Goal: Task Accomplishment & Management: Manage account settings

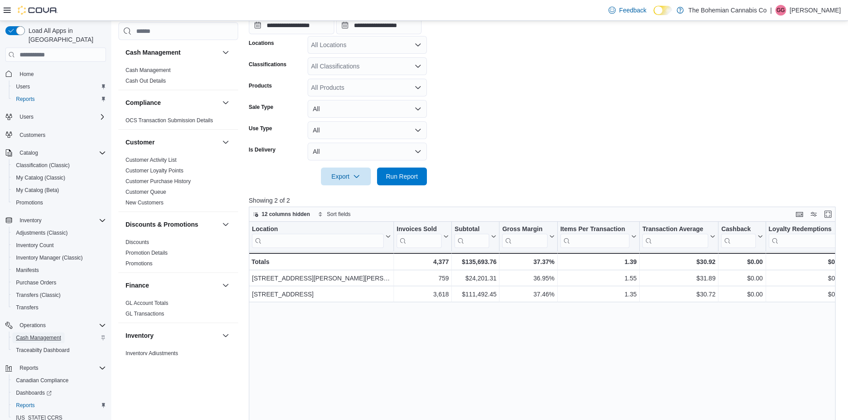
click at [45, 335] on span "Cash Management" at bounding box center [38, 338] width 45 height 7
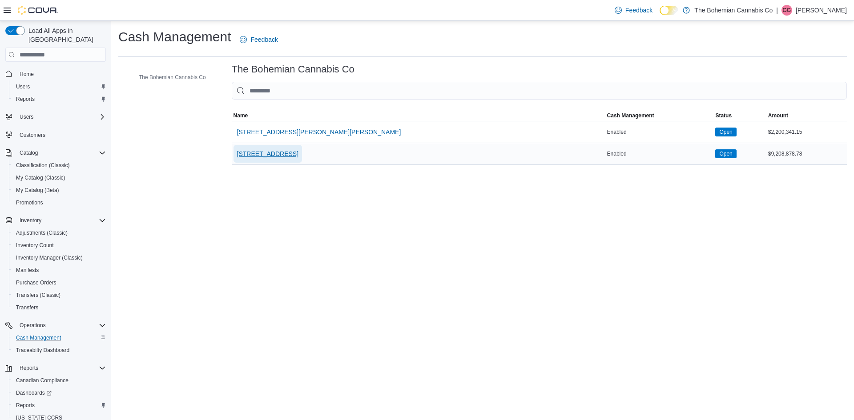
click at [299, 150] on span "710-12th St. New Westminster, BC V3M 4J6" at bounding box center [267, 153] width 61 height 9
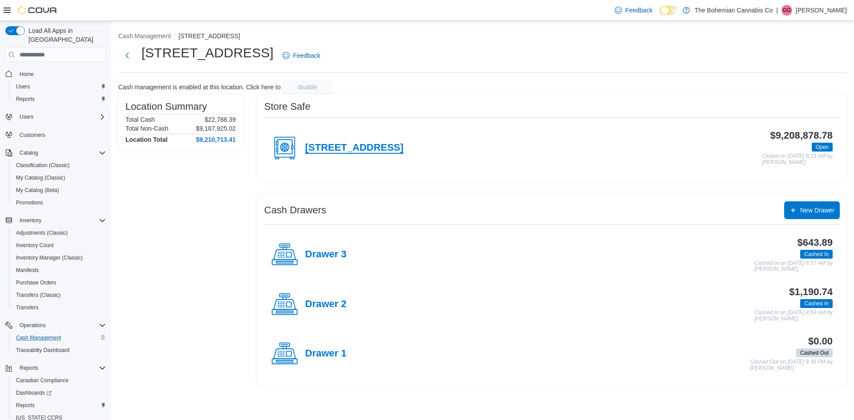
click at [404, 146] on h4 "710-12th St. New Westminster, BC V3M 4J6" at bounding box center [354, 148] width 98 height 12
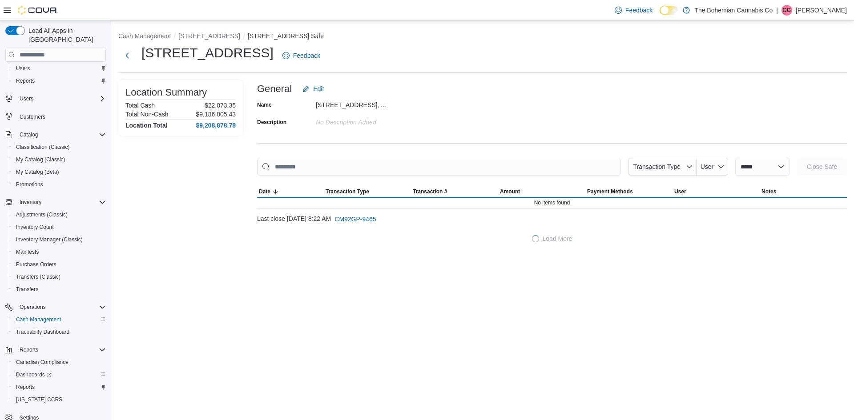
scroll to position [28, 0]
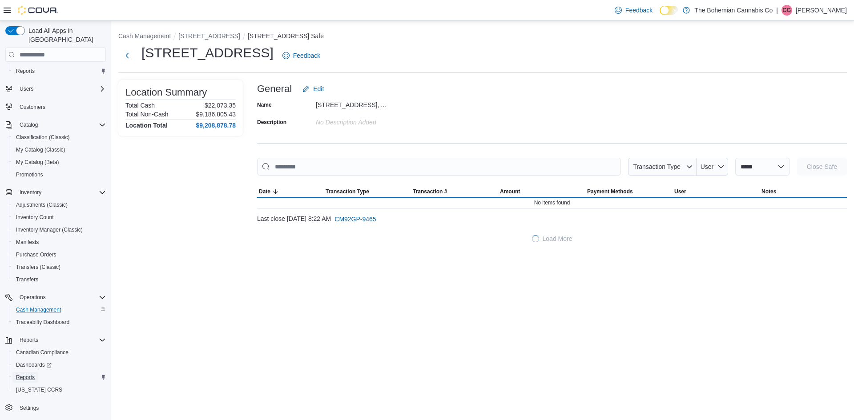
click at [27, 374] on span "Reports" at bounding box center [25, 377] width 19 height 7
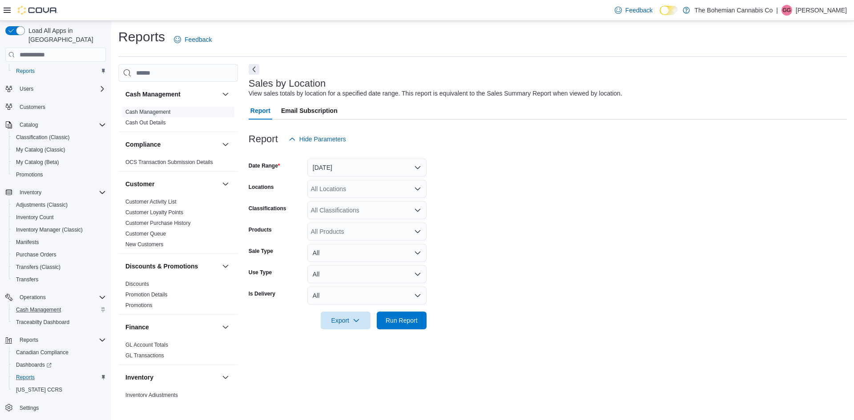
click at [131, 113] on link "Cash Management" at bounding box center [147, 112] width 45 height 6
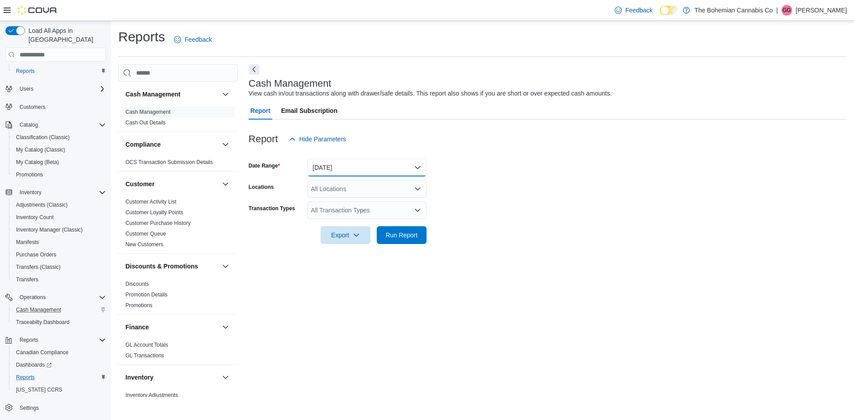
click at [397, 164] on button "Today" at bounding box center [366, 168] width 119 height 18
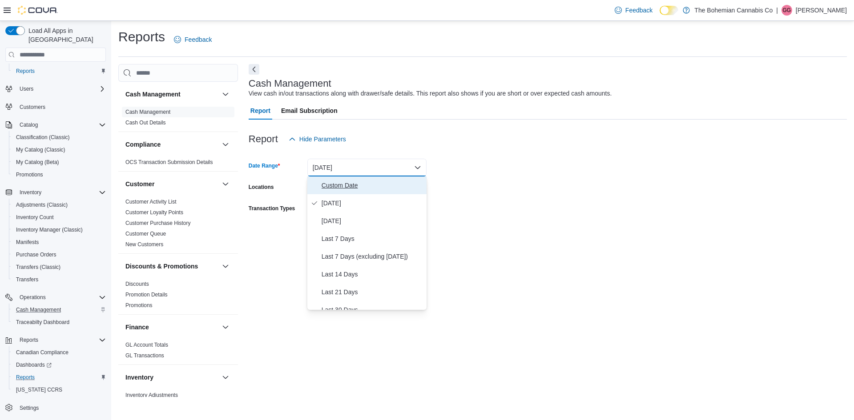
click at [384, 188] on span "Custom Date" at bounding box center [372, 185] width 101 height 11
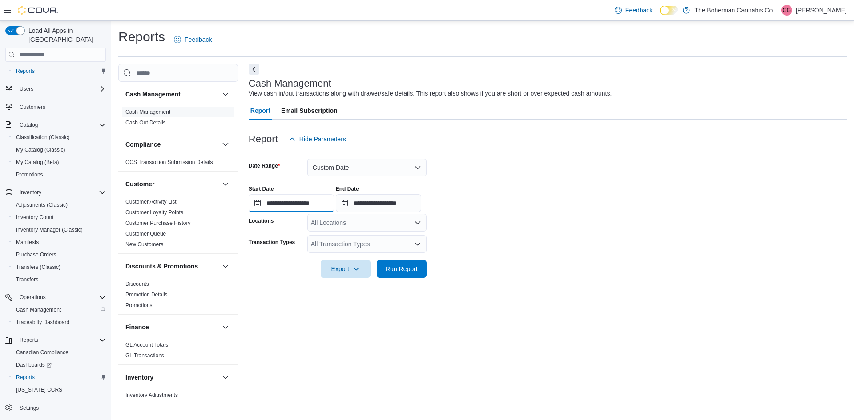
click at [308, 204] on input "**********" at bounding box center [291, 203] width 85 height 18
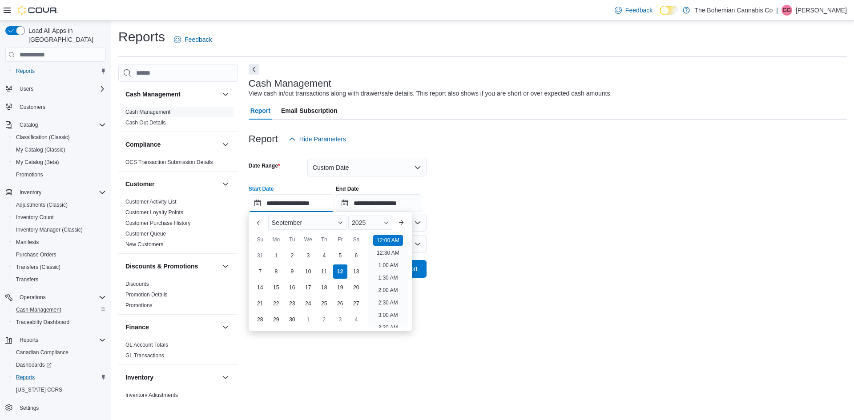
scroll to position [28, 0]
click at [278, 276] on div "8" at bounding box center [276, 272] width 16 height 16
type input "**********"
click at [400, 198] on input "**********" at bounding box center [378, 203] width 85 height 18
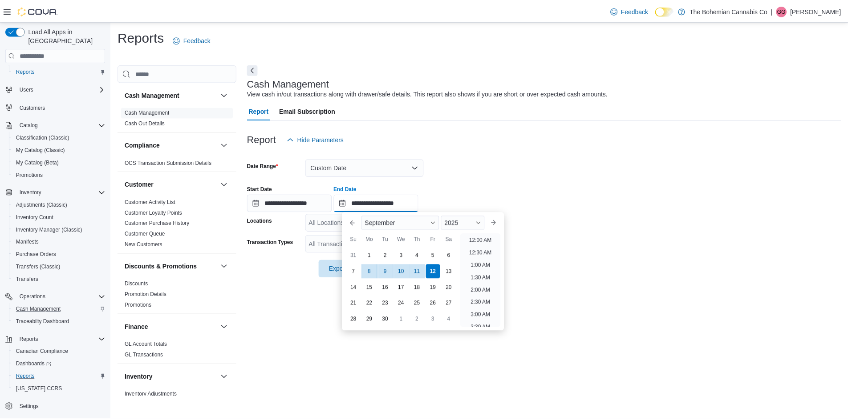
scroll to position [505, 0]
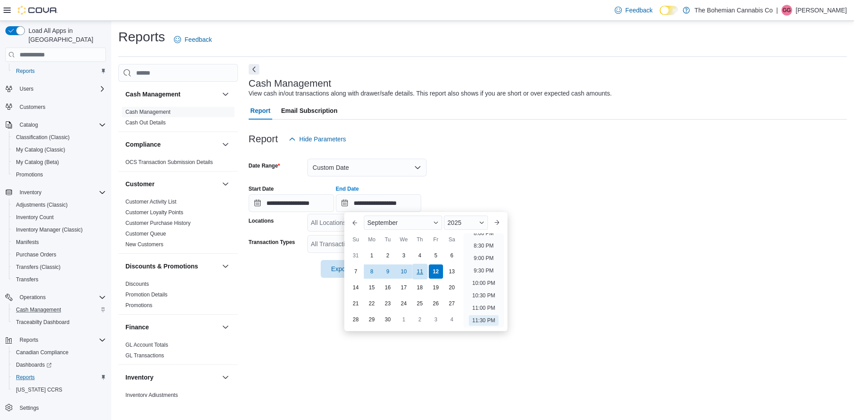
click at [421, 276] on div "11" at bounding box center [420, 272] width 16 height 16
type input "**********"
click at [516, 127] on div at bounding box center [548, 125] width 598 height 11
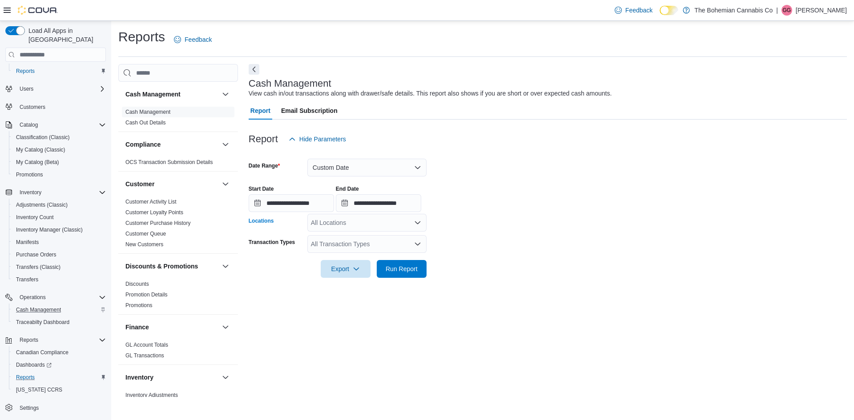
click at [334, 221] on div "All Locations" at bounding box center [366, 223] width 119 height 18
click at [363, 269] on button "710-12th St. New Westminster, BC V3M 4J6" at bounding box center [366, 264] width 119 height 13
click at [384, 271] on span "Run Report" at bounding box center [401, 269] width 39 height 18
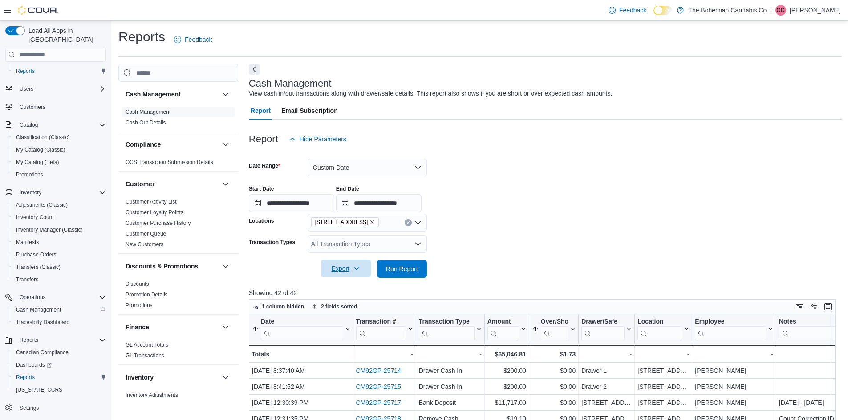
click at [326, 271] on span "Export" at bounding box center [345, 269] width 39 height 18
click at [354, 287] on span "Export to Excel" at bounding box center [347, 286] width 40 height 7
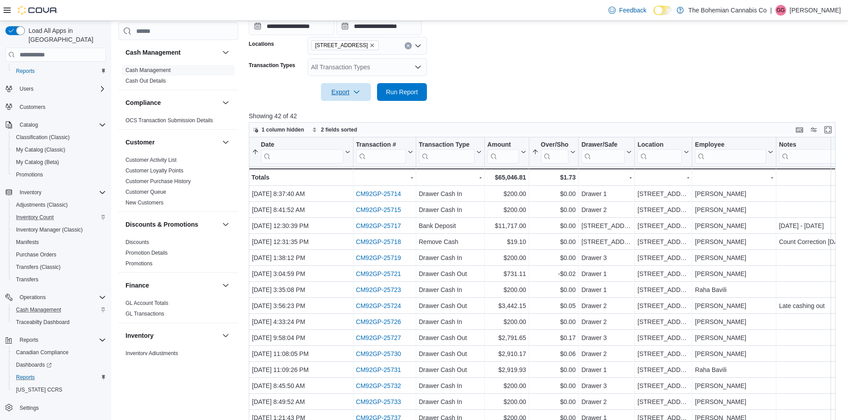
scroll to position [222, 0]
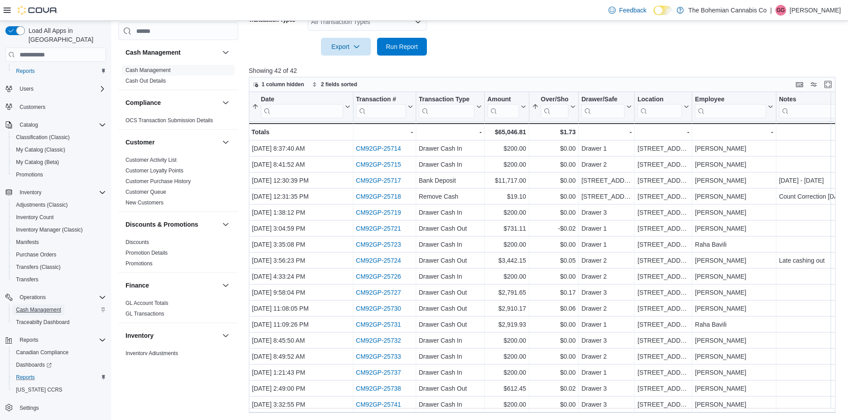
click at [33, 307] on span "Cash Management" at bounding box center [38, 310] width 45 height 7
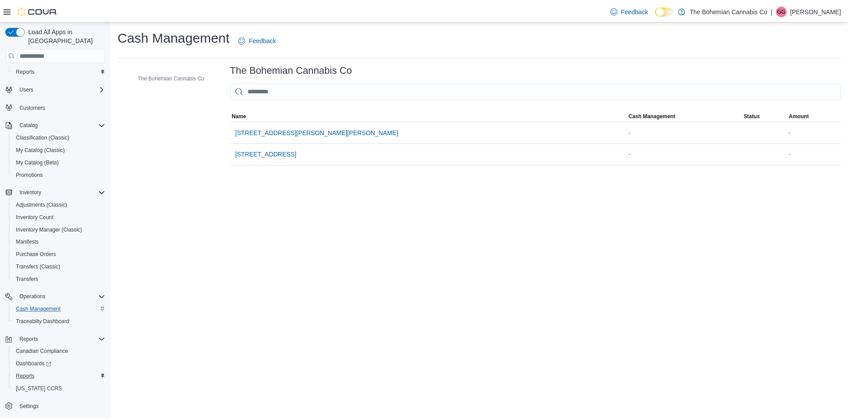
scroll to position [3, 0]
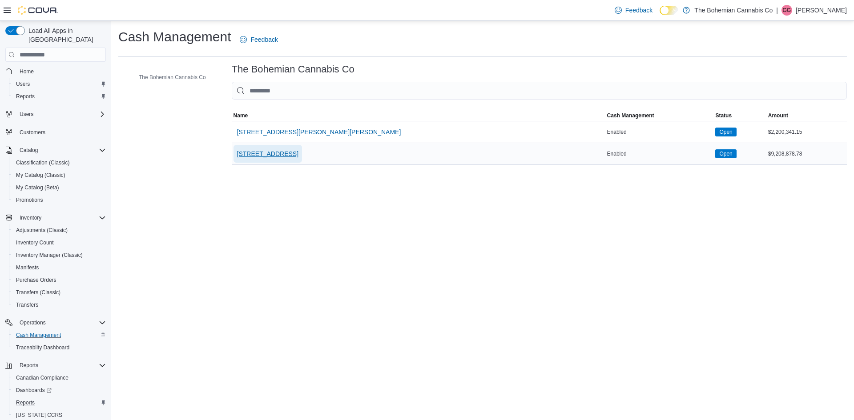
click at [299, 160] on span "710-12th St. New Westminster, BC V3M 4J6" at bounding box center [267, 154] width 61 height 18
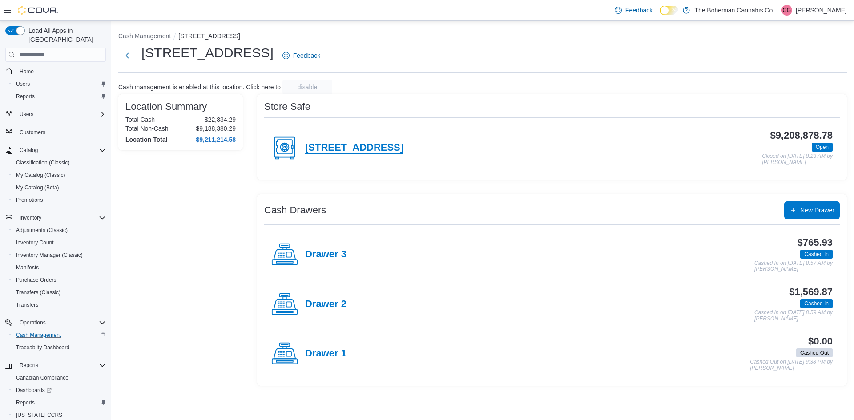
click at [351, 148] on h4 "710-12th St. New Westminster, BC V3M 4J6" at bounding box center [354, 148] width 98 height 12
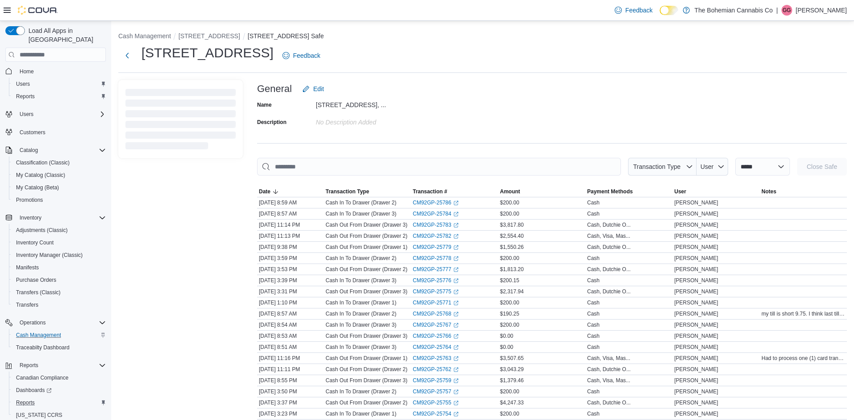
drag, startPoint x: 735, startPoint y: 156, endPoint x: 749, endPoint y: 167, distance: 18.7
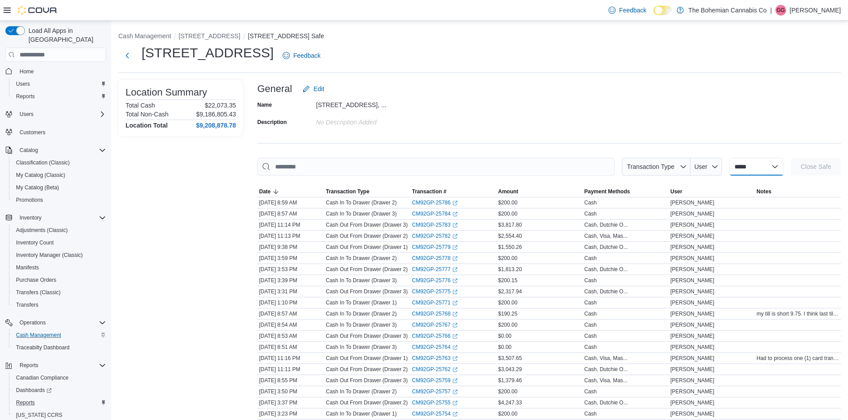
click at [749, 170] on select "**********" at bounding box center [756, 167] width 55 height 18
select select "**********"
click at [729, 158] on select "**********" at bounding box center [756, 167] width 55 height 18
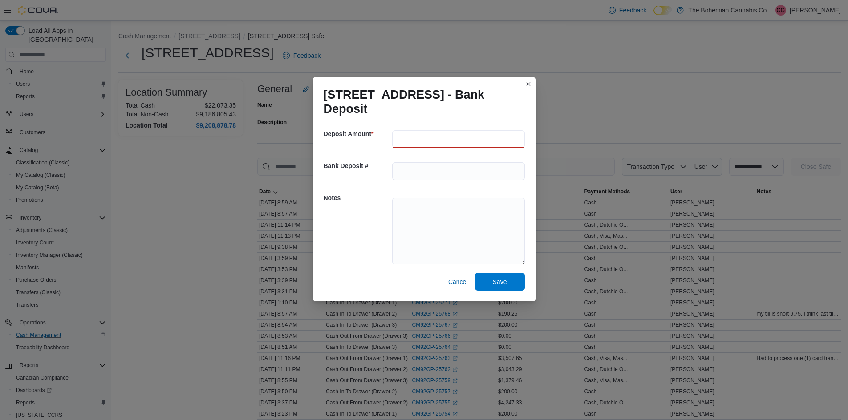
click at [471, 147] on input "number" at bounding box center [458, 139] width 133 height 18
type input "********"
click at [485, 169] on input "text" at bounding box center [458, 171] width 133 height 18
type input "********"
type textarea "**********"
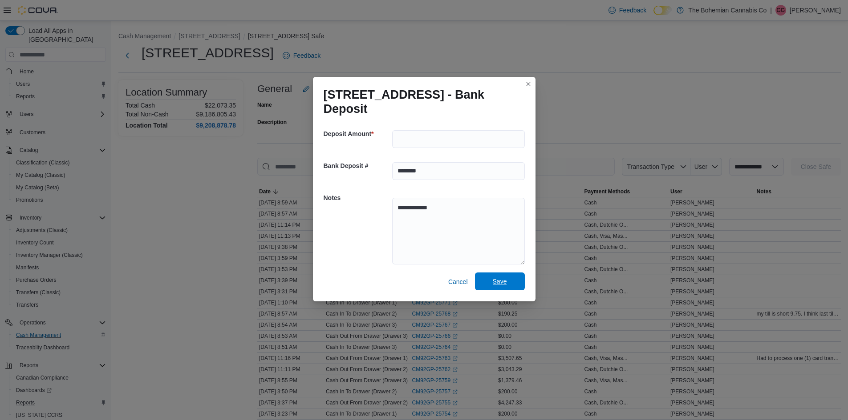
click at [513, 280] on span "Save" at bounding box center [499, 282] width 39 height 18
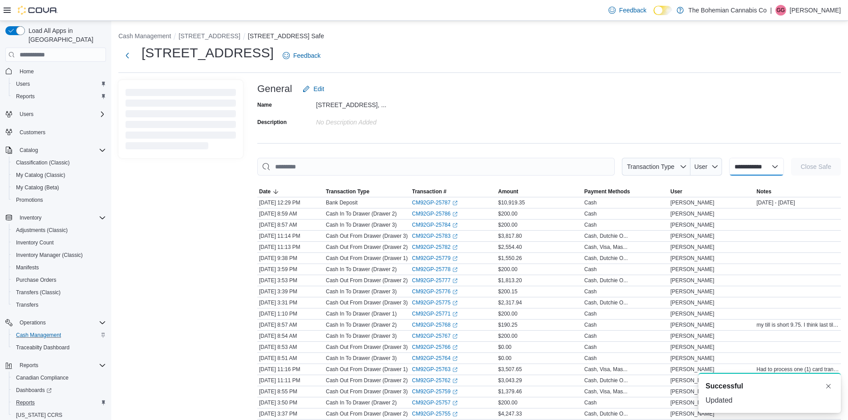
select select
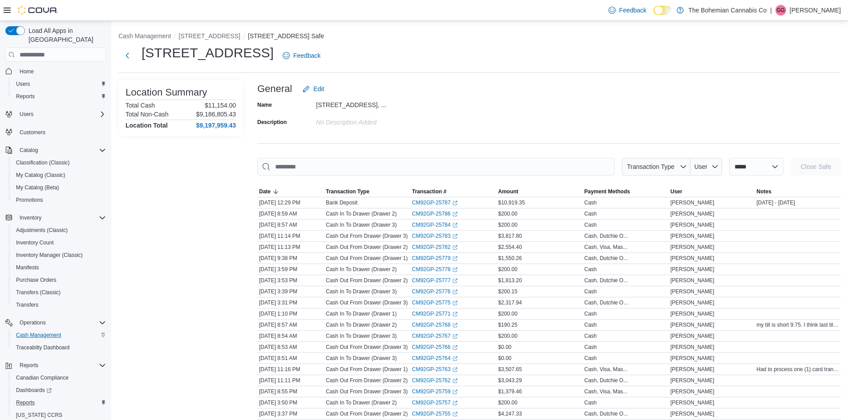
click at [376, 123] on div "No Description added" at bounding box center [375, 120] width 119 height 11
click at [429, 93] on div "General Edit" at bounding box center [548, 89] width 583 height 18
click at [27, 398] on span "Reports" at bounding box center [25, 403] width 19 height 11
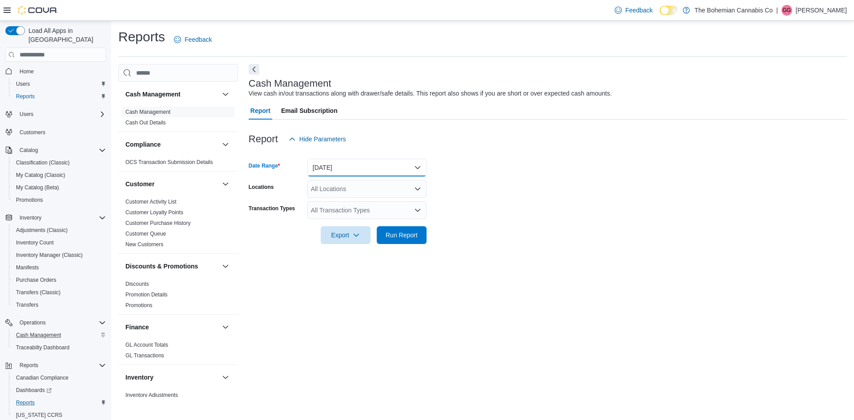
click at [347, 173] on button "Today" at bounding box center [366, 168] width 119 height 18
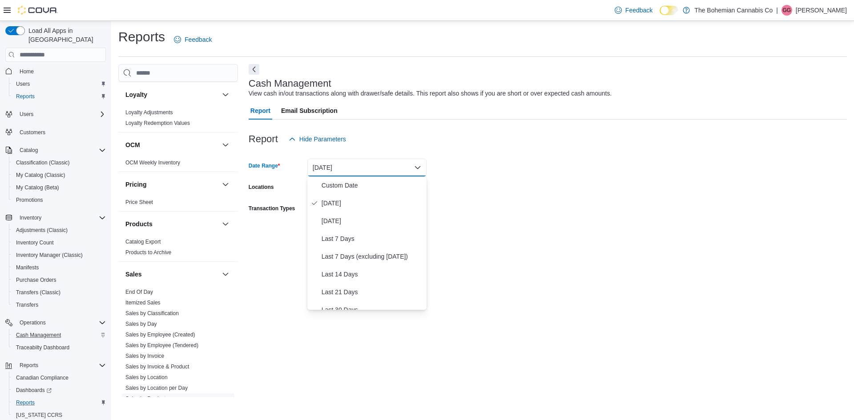
scroll to position [542, 0]
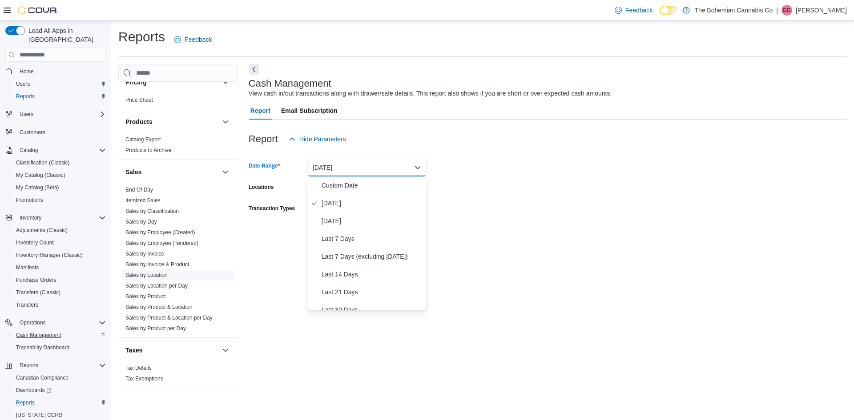
drag, startPoint x: 157, startPoint y: 277, endPoint x: 185, endPoint y: 273, distance: 28.3
click at [156, 278] on link "Sales by Location" at bounding box center [146, 275] width 42 height 6
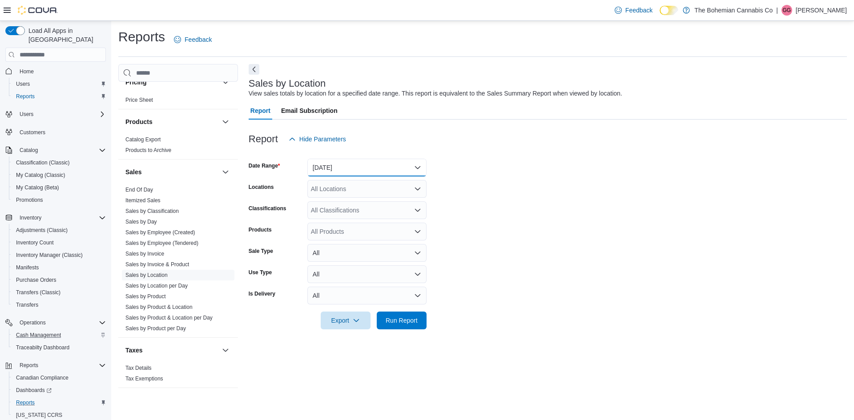
click at [366, 164] on button "Yesterday" at bounding box center [366, 168] width 119 height 18
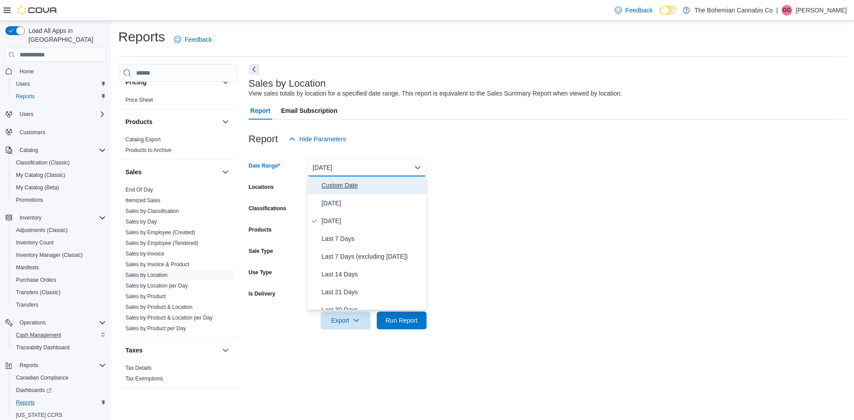
click at [348, 186] on span "Custom Date" at bounding box center [372, 185] width 101 height 11
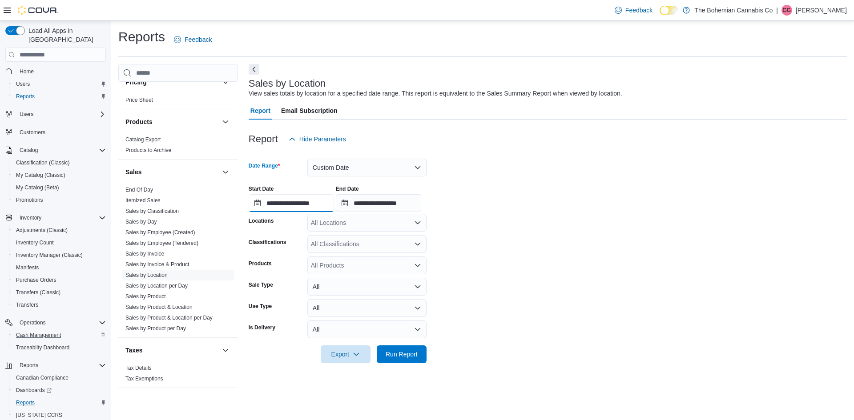
click at [296, 206] on input "**********" at bounding box center [291, 203] width 85 height 18
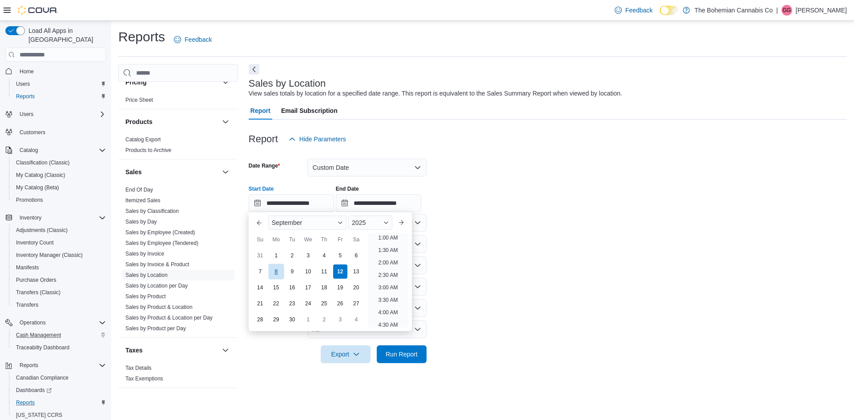
click at [275, 273] on div "8" at bounding box center [276, 272] width 16 height 16
type input "**********"
click at [392, 201] on input "**********" at bounding box center [378, 203] width 85 height 18
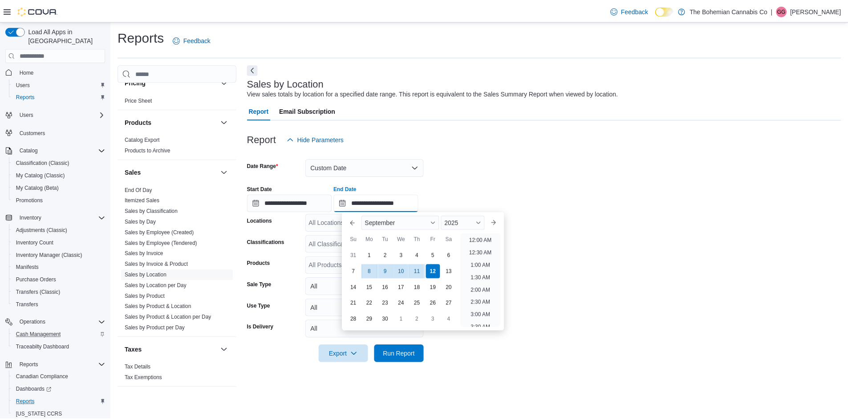
scroll to position [505, 0]
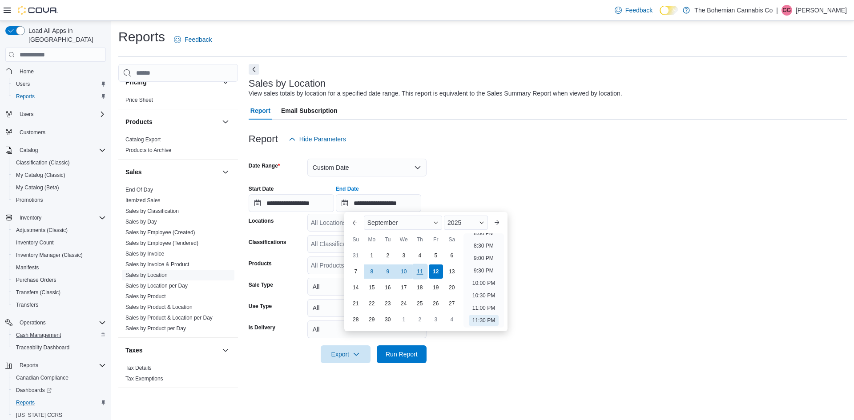
click at [423, 271] on div "11" at bounding box center [420, 272] width 16 height 16
type input "**********"
click at [562, 105] on div "Report Email Subscription" at bounding box center [548, 111] width 598 height 18
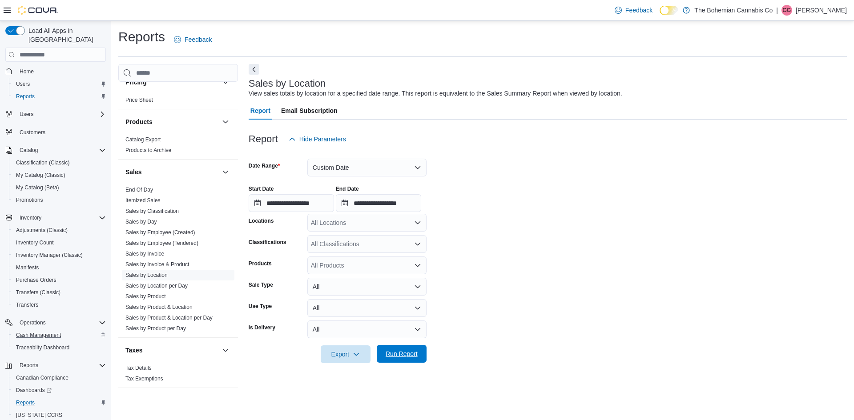
click at [403, 358] on span "Run Report" at bounding box center [402, 354] width 32 height 9
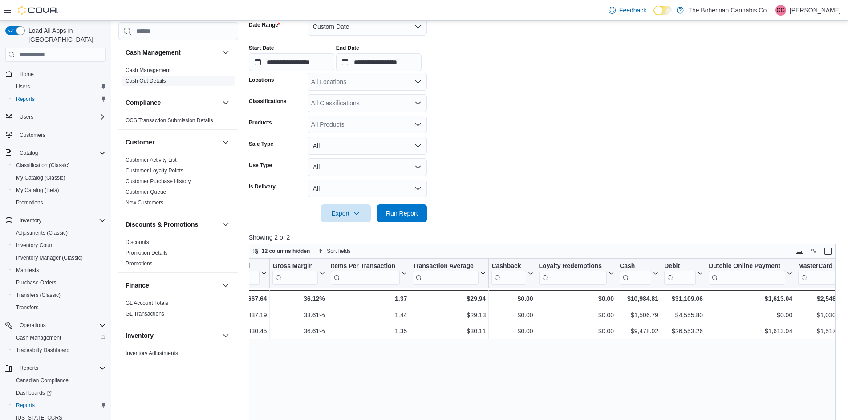
scroll to position [130, 0]
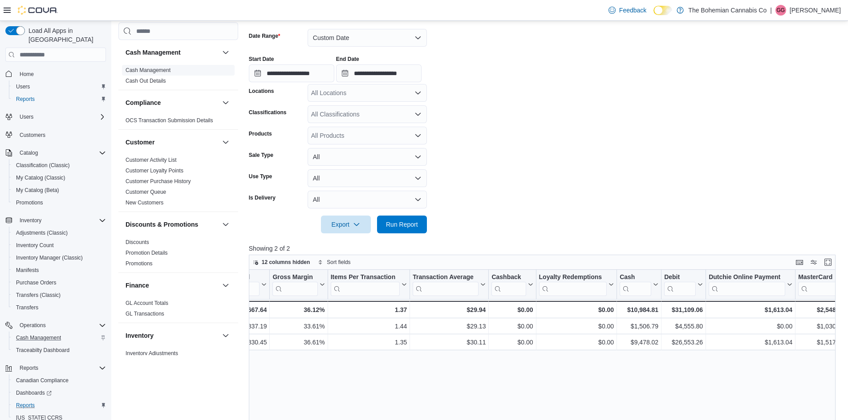
click at [169, 71] on link "Cash Management" at bounding box center [147, 70] width 45 height 6
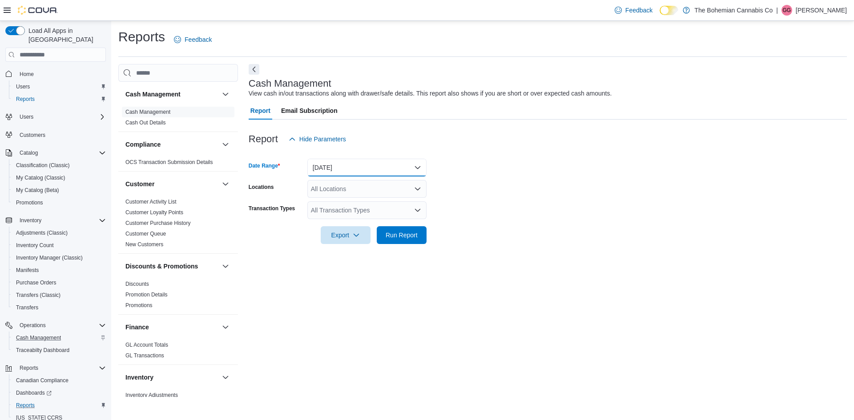
click at [353, 172] on button "Today" at bounding box center [366, 168] width 119 height 18
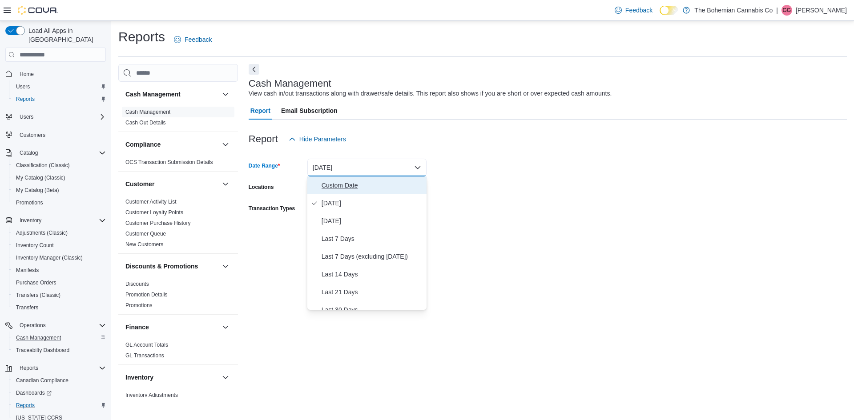
click at [331, 188] on span "Custom Date" at bounding box center [372, 185] width 101 height 11
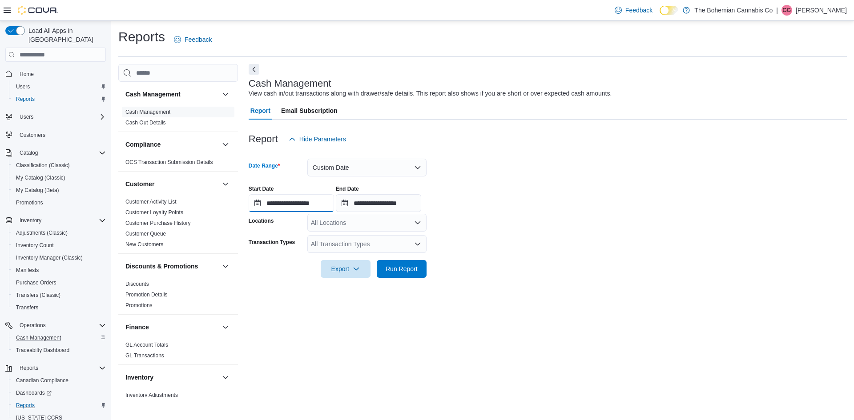
click at [300, 202] on input "**********" at bounding box center [291, 203] width 85 height 18
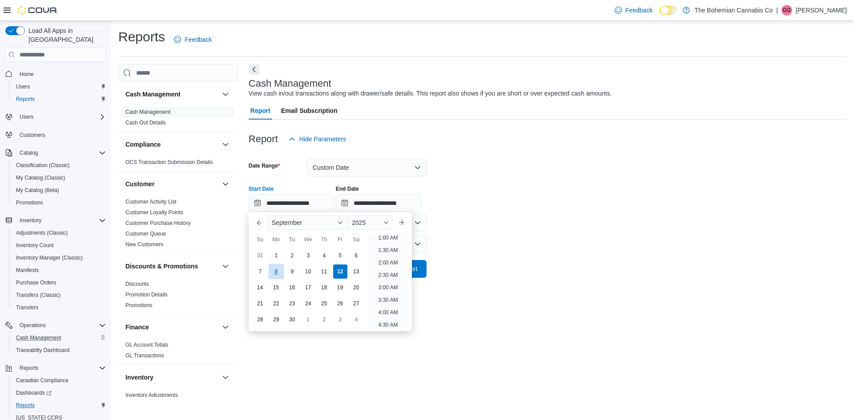
click at [275, 271] on div "8" at bounding box center [276, 272] width 16 height 16
type input "**********"
click at [397, 205] on input "**********" at bounding box center [378, 203] width 85 height 18
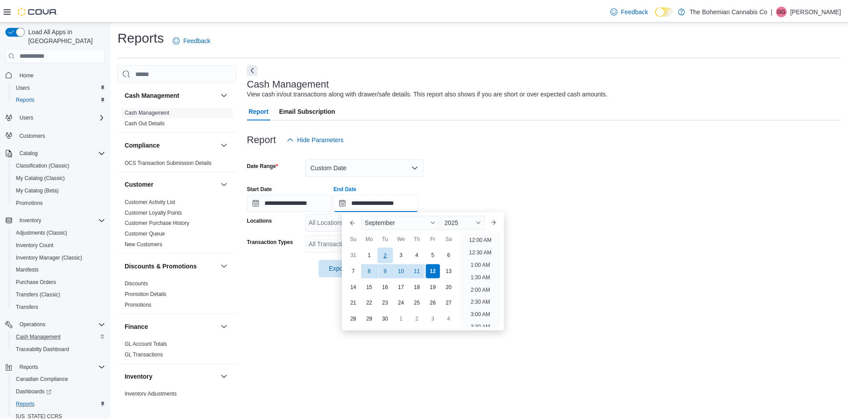
scroll to position [505, 0]
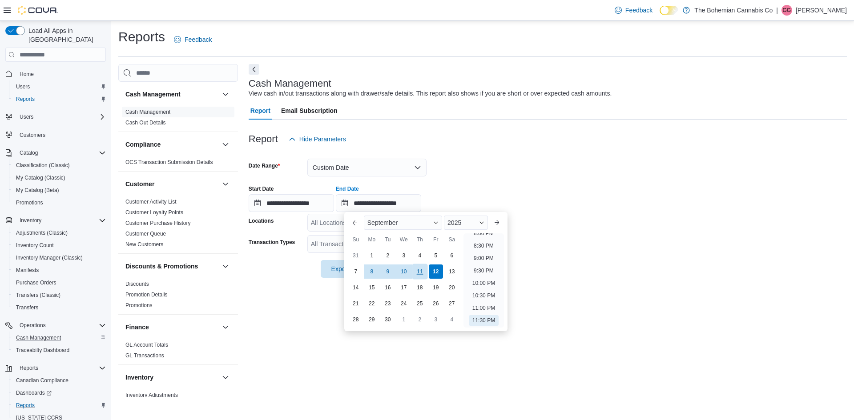
click at [426, 275] on div "11" at bounding box center [420, 272] width 16 height 16
type input "**********"
click at [477, 153] on div at bounding box center [548, 153] width 598 height 11
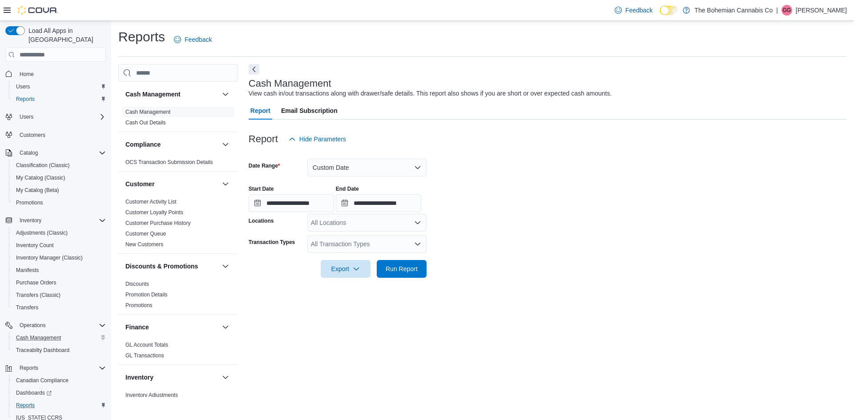
click at [385, 224] on div "All Locations" at bounding box center [366, 223] width 119 height 18
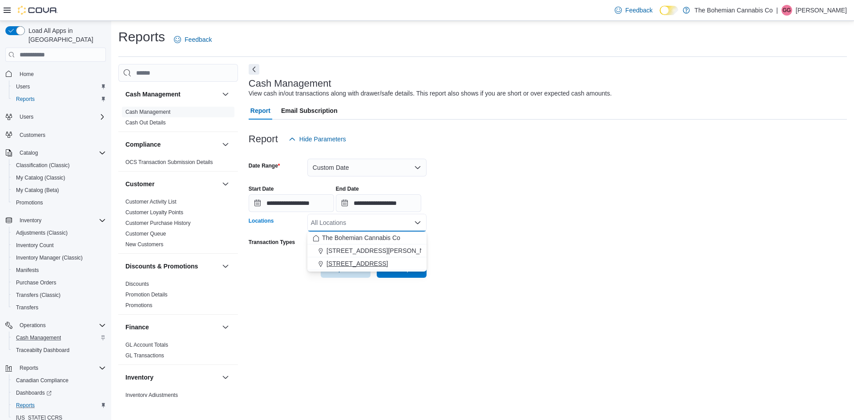
click at [382, 262] on span "710-12th St. New Westminster, BC V3M 4J6" at bounding box center [357, 263] width 61 height 9
click at [405, 271] on span "Run Report" at bounding box center [402, 268] width 32 height 9
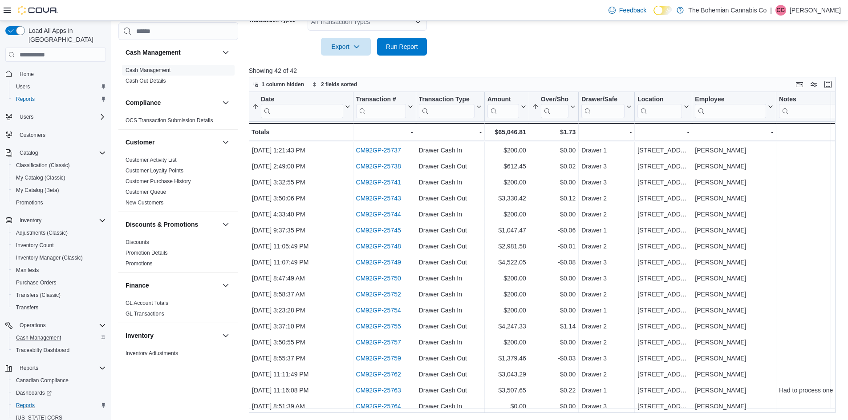
scroll to position [356, 0]
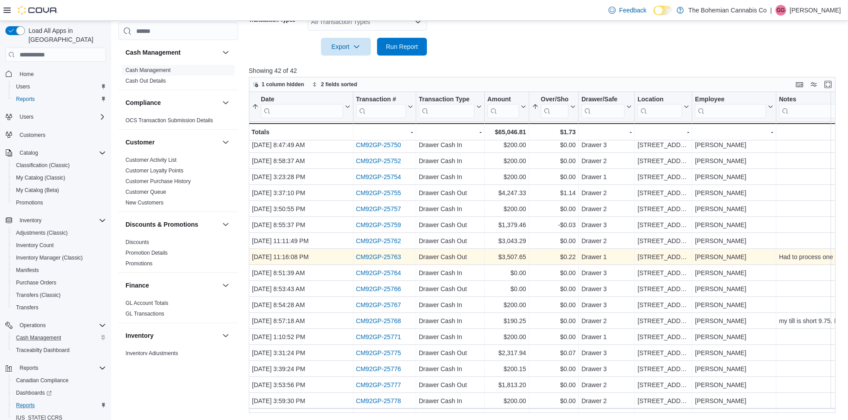
click at [394, 253] on div "CM92GP-25763" at bounding box center [383, 257] width 57 height 11
click at [393, 253] on div "CM92GP-25763" at bounding box center [383, 257] width 57 height 11
click at [392, 256] on link "CM92GP-25763" at bounding box center [377, 257] width 45 height 7
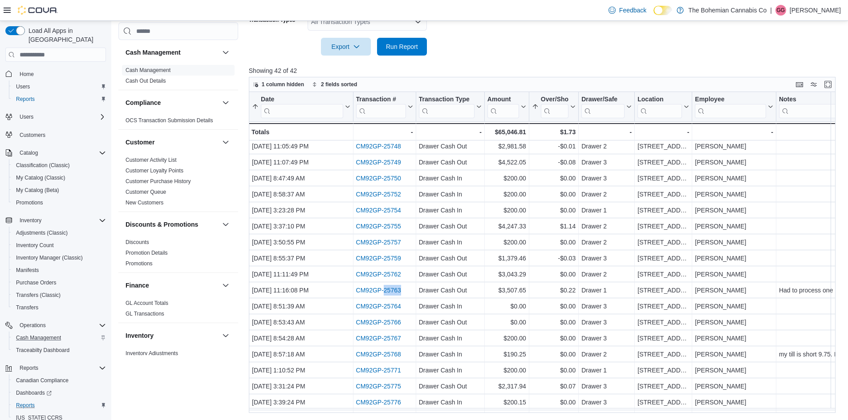
scroll to position [315, 0]
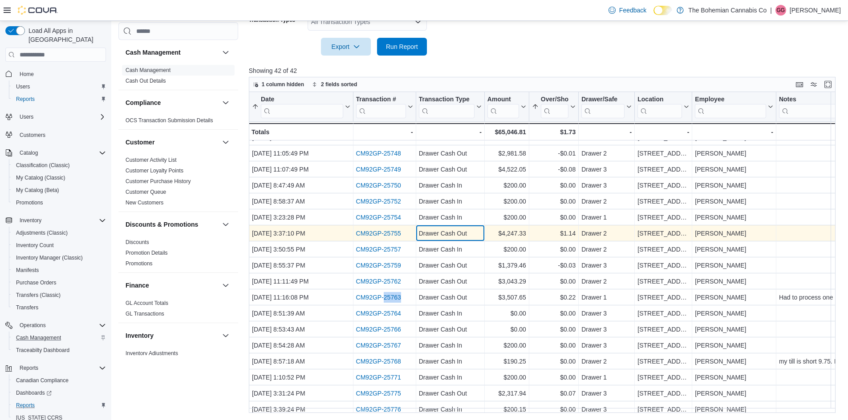
click at [455, 235] on div "Drawer Cash Out" at bounding box center [450, 233] width 63 height 11
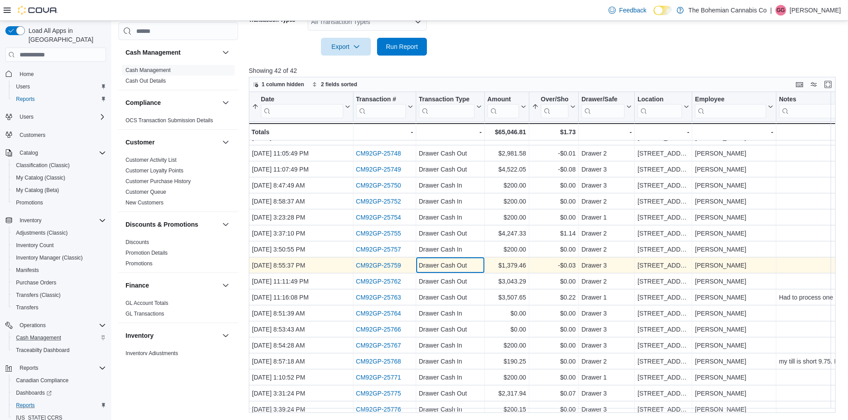
click at [455, 264] on div "Drawer Cash Out" at bounding box center [450, 265] width 63 height 11
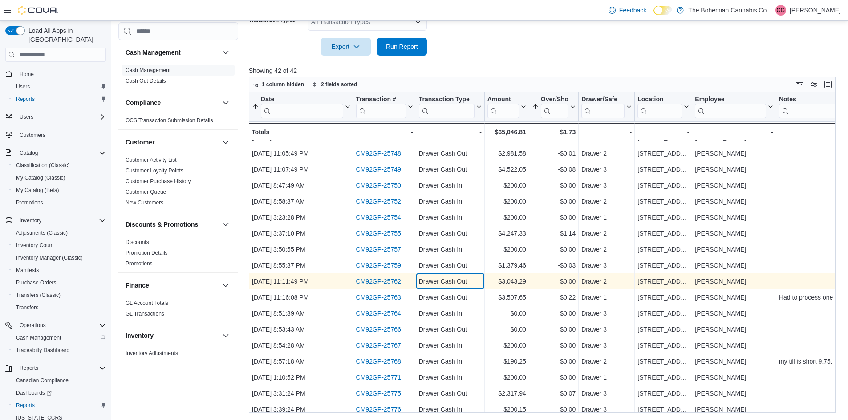
click at [455, 280] on div "Drawer Cash Out" at bounding box center [450, 281] width 63 height 11
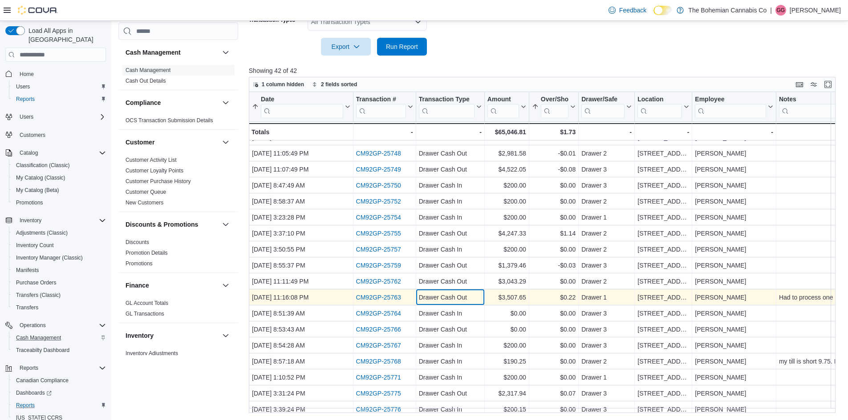
click at [452, 292] on div "Drawer Cash Out" at bounding box center [450, 297] width 63 height 11
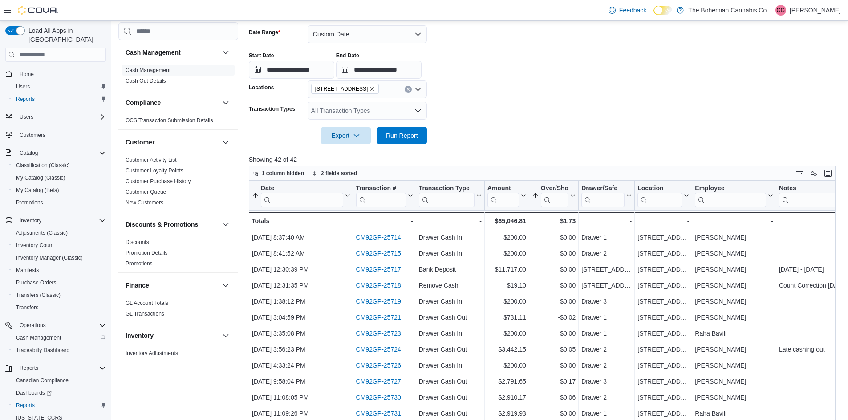
scroll to position [0, 0]
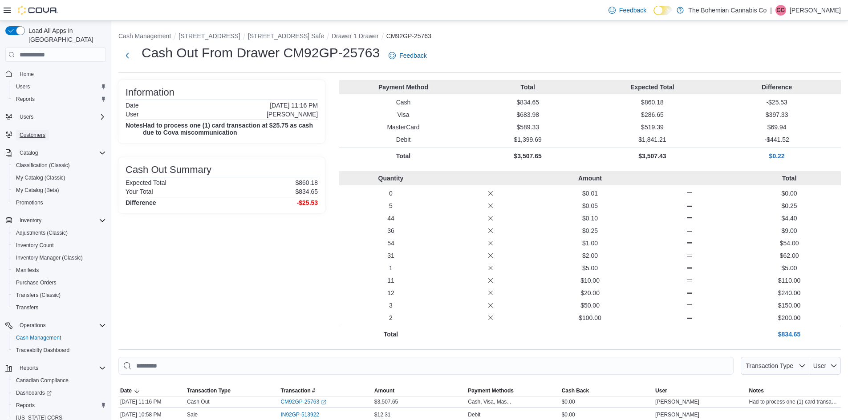
click at [36, 132] on span "Customers" at bounding box center [33, 135] width 26 height 7
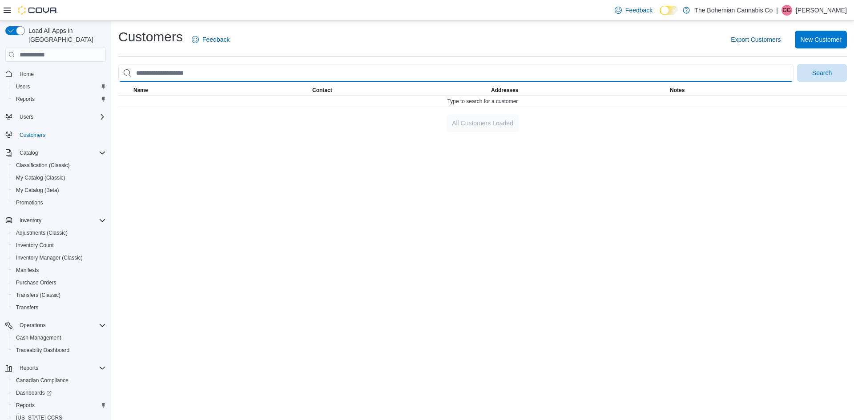
click at [196, 74] on input "search" at bounding box center [455, 73] width 675 height 18
type input "****"
click at [797, 64] on button "Search" at bounding box center [822, 73] width 50 height 18
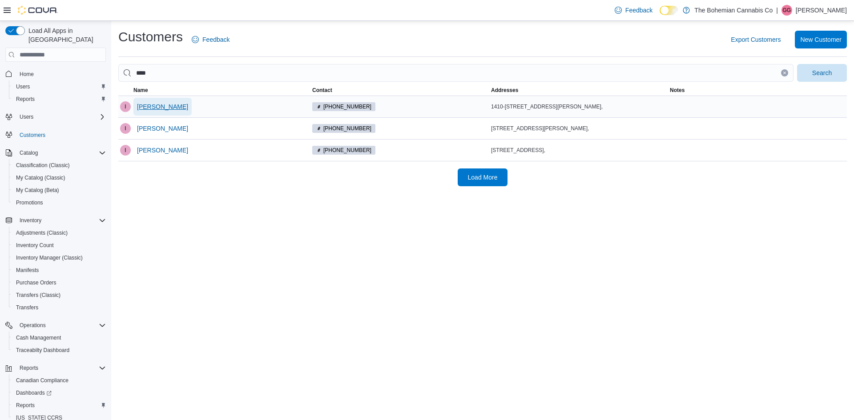
click at [172, 110] on span "Iman Rahmim" at bounding box center [162, 106] width 51 height 9
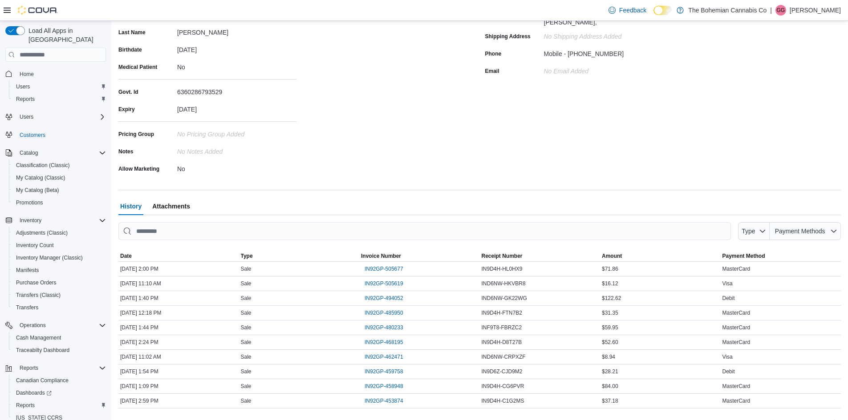
scroll to position [133, 0]
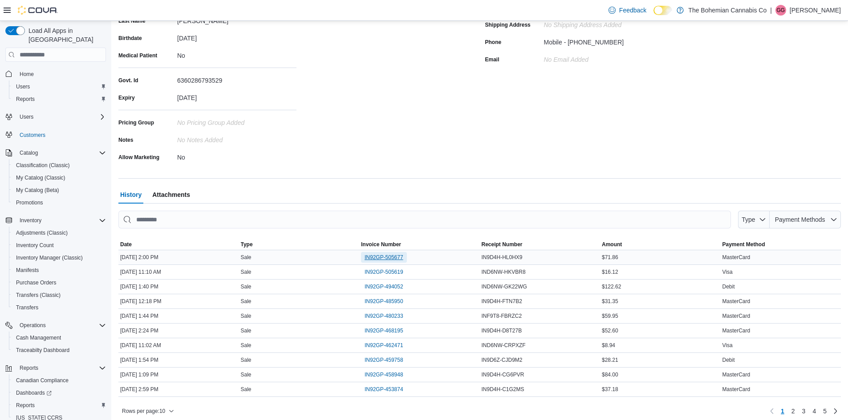
click at [379, 255] on span "IN92GP-505677" at bounding box center [383, 257] width 39 height 7
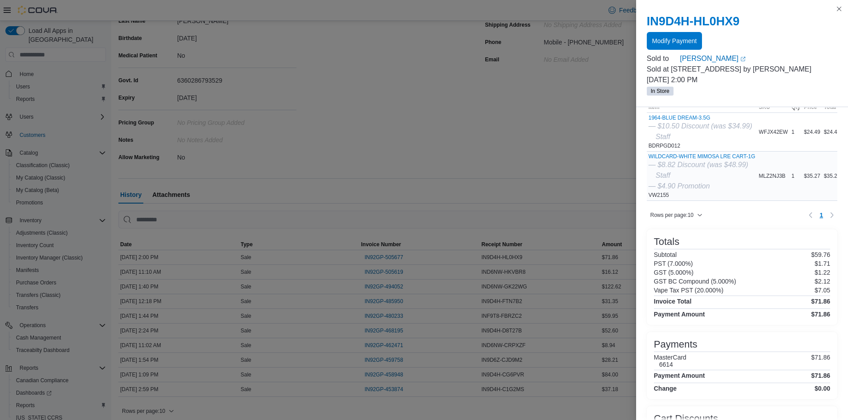
scroll to position [0, 0]
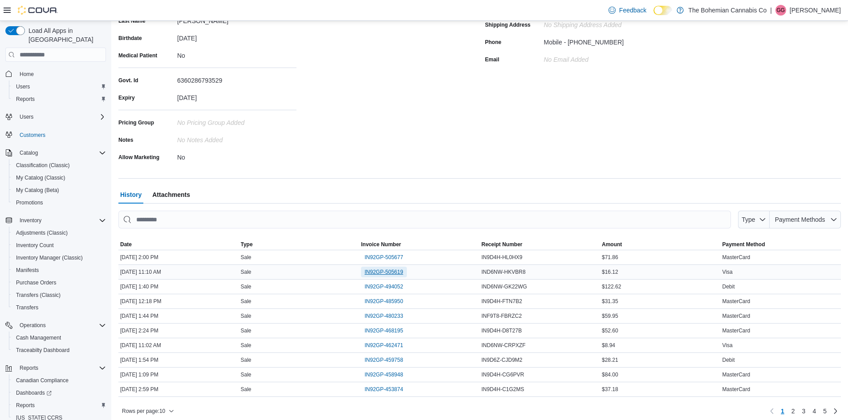
click at [395, 272] on span "IN92GP-505619" at bounding box center [383, 272] width 39 height 7
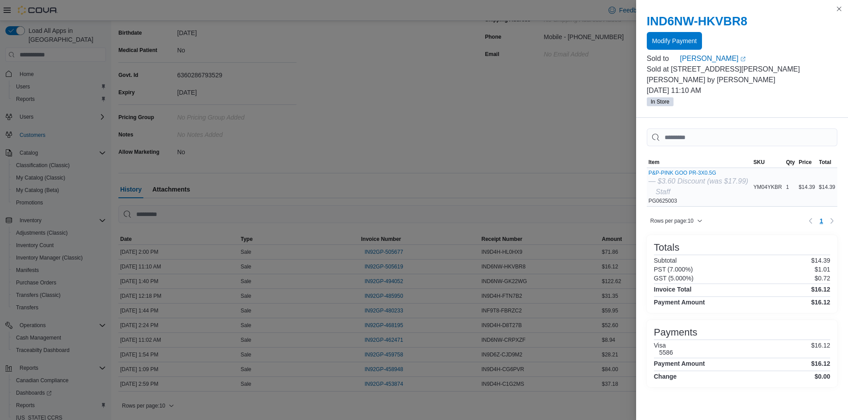
scroll to position [94, 0]
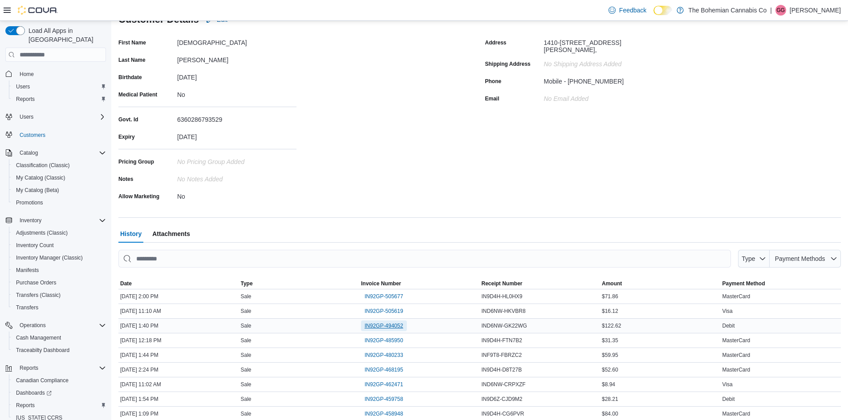
click at [400, 326] on span "IN92GP-494052" at bounding box center [383, 326] width 39 height 7
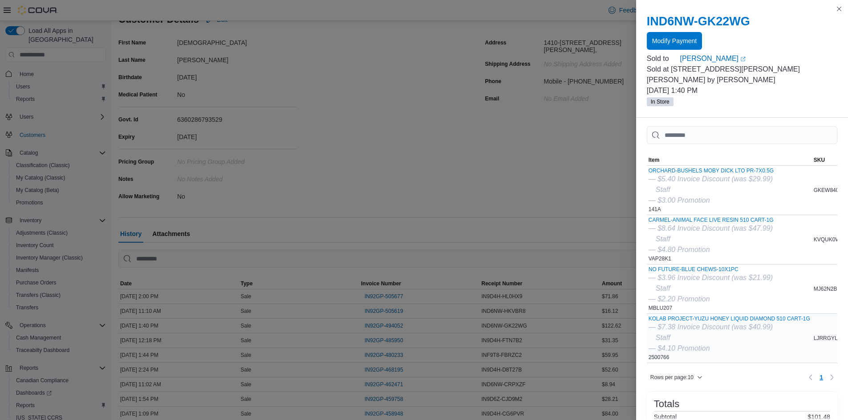
scroll to position [0, 0]
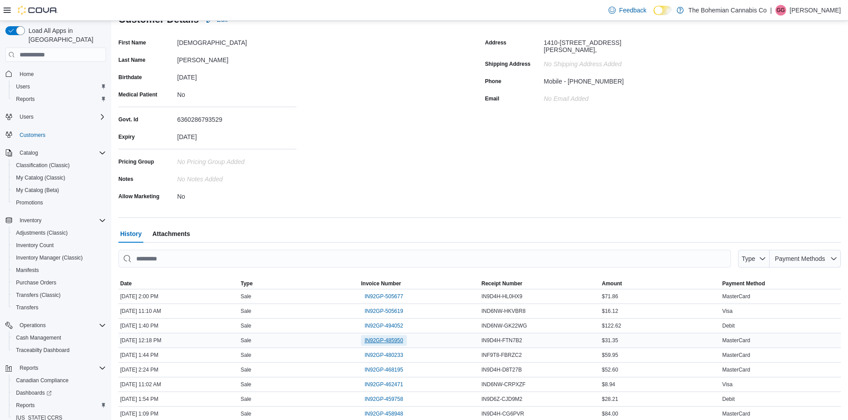
click at [378, 343] on span "IN92GP-485950" at bounding box center [383, 340] width 39 height 7
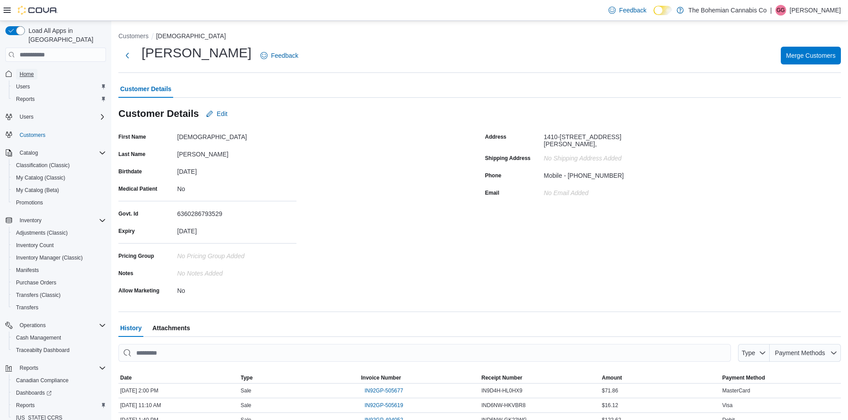
click at [32, 71] on span "Home" at bounding box center [27, 74] width 14 height 7
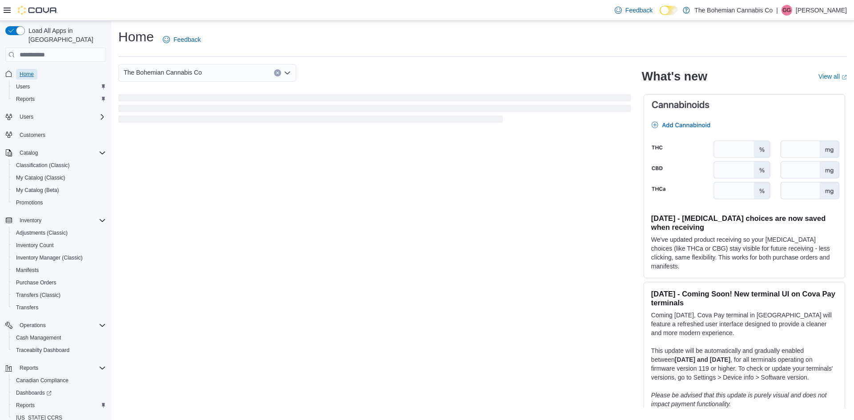
click at [25, 69] on span "Home" at bounding box center [27, 74] width 14 height 11
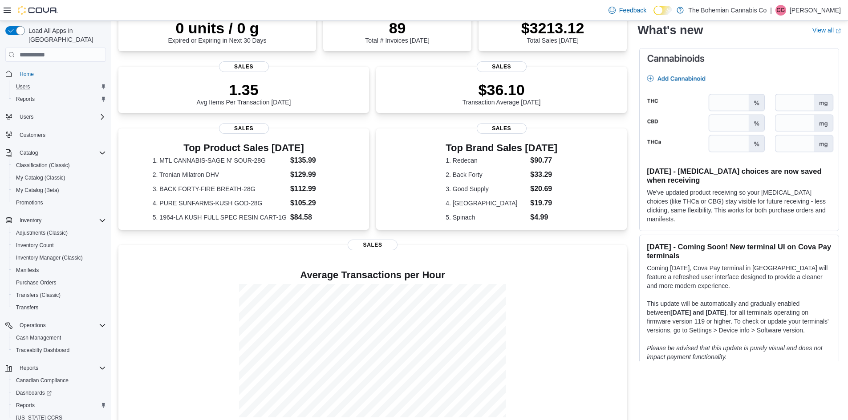
scroll to position [132, 0]
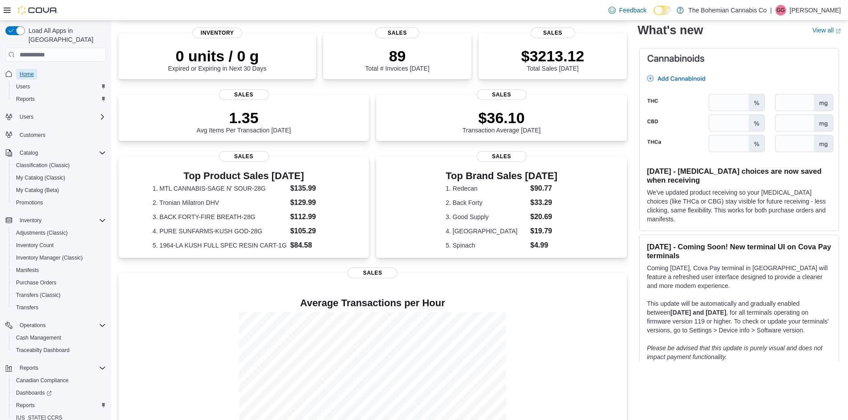
click at [30, 71] on span "Home" at bounding box center [27, 74] width 14 height 7
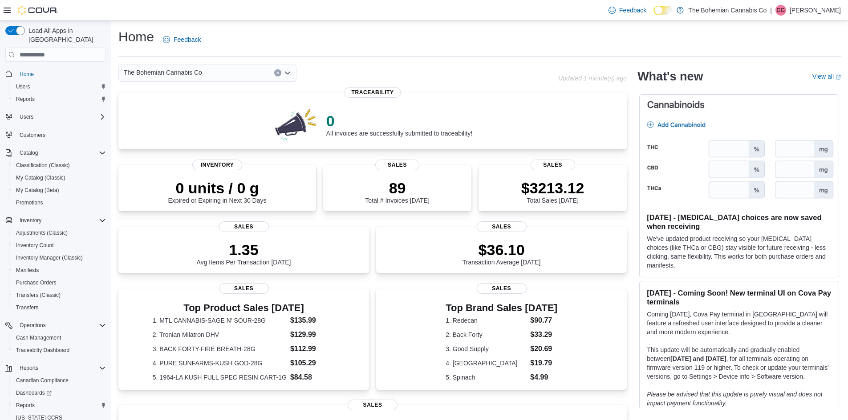
scroll to position [177, 0]
